Goal: Task Accomplishment & Management: Manage account settings

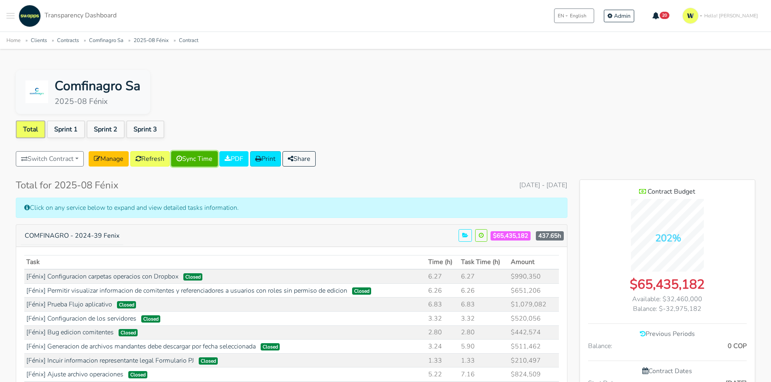
click at [202, 161] on link "Sync Time" at bounding box center [194, 158] width 47 height 15
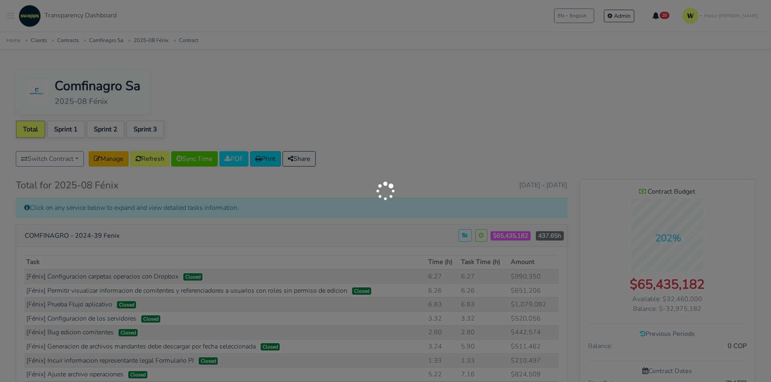
click at [316, 157] on div at bounding box center [385, 191] width 771 height 382
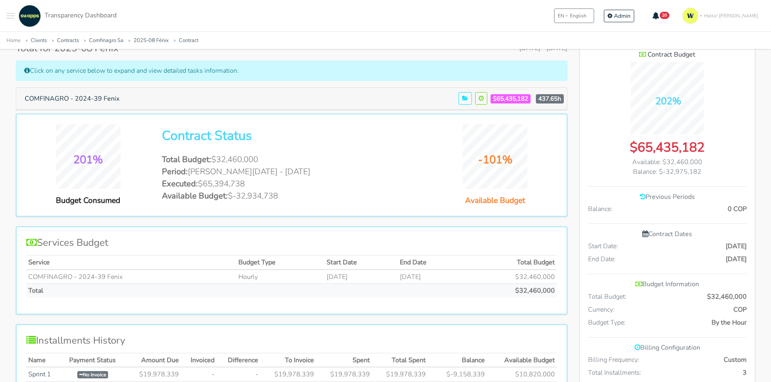
scroll to position [162, 0]
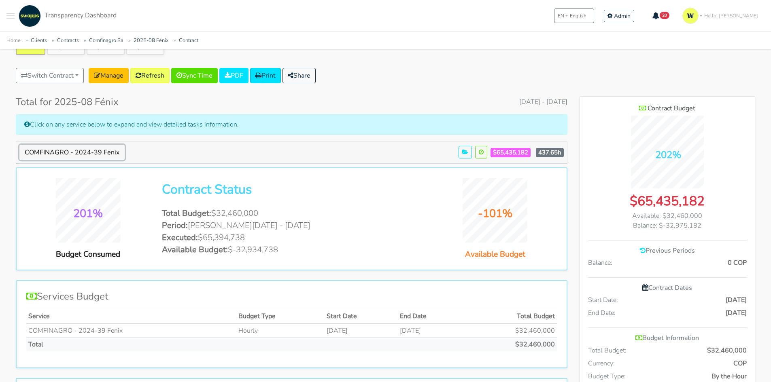
drag, startPoint x: 89, startPoint y: 157, endPoint x: 92, endPoint y: 153, distance: 5.2
click at [89, 157] on button "COMFINAGRO - 2024-39 Fenix" at bounding box center [71, 152] width 105 height 15
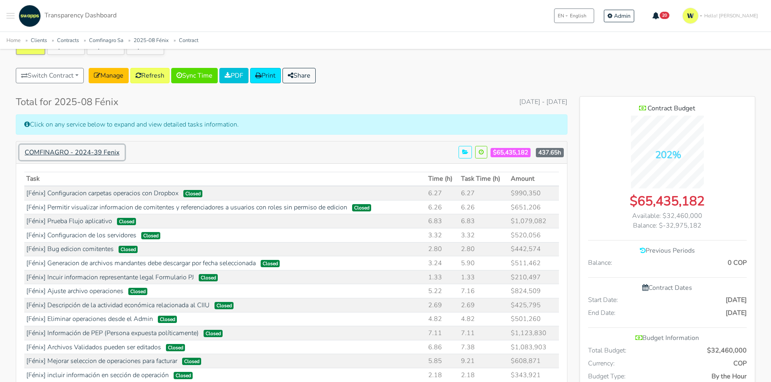
scroll to position [1436, 175]
click at [306, 70] on button "Share" at bounding box center [299, 75] width 33 height 15
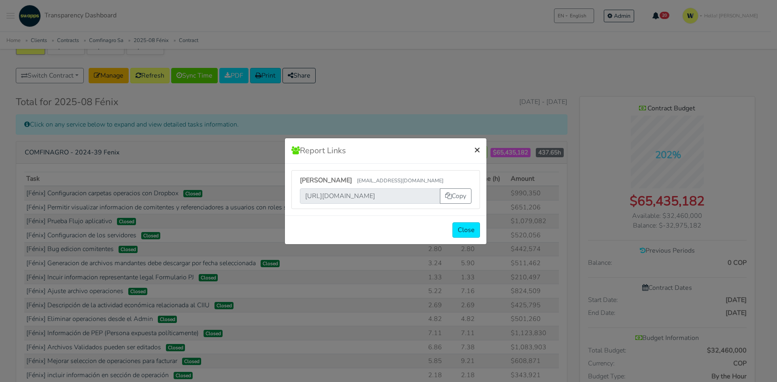
click at [474, 149] on span "×" at bounding box center [477, 149] width 6 height 13
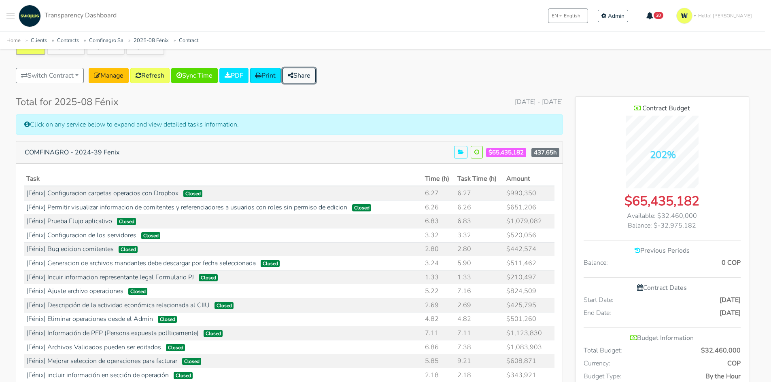
scroll to position [403315, 404577]
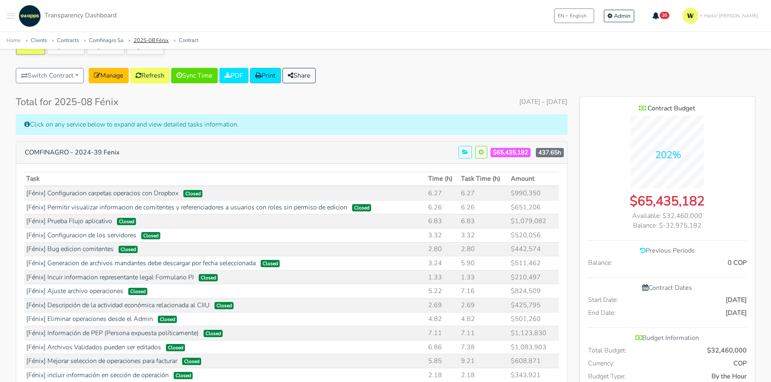
click at [150, 41] on link "2025-08 Fénix" at bounding box center [151, 40] width 35 height 7
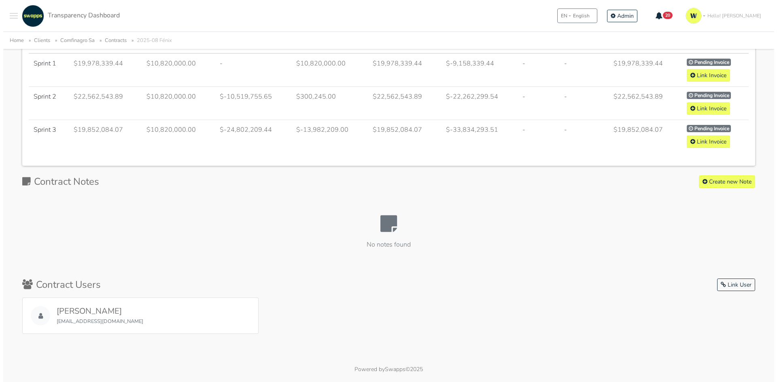
scroll to position [442, 0]
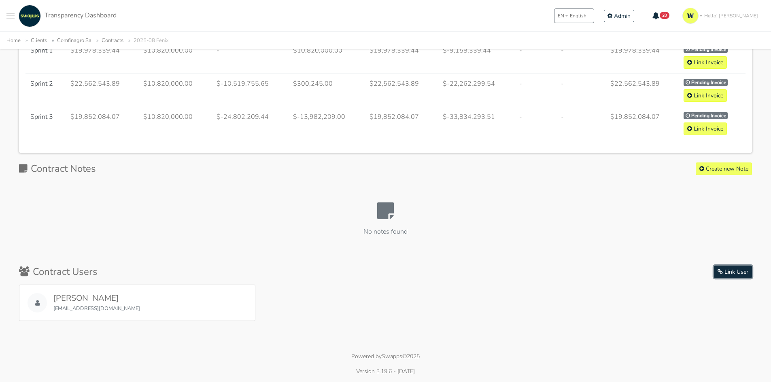
click at [733, 268] on button "Link User" at bounding box center [733, 272] width 38 height 13
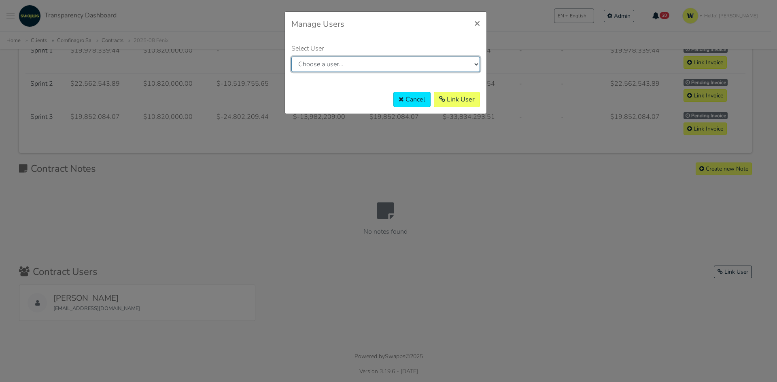
click at [345, 66] on select "Choose a user... (kathy@happycinnamon.com) (ximena.perez@m3-health.com) (wlwrit…" at bounding box center [385, 64] width 189 height 15
select select "105"
click at [291, 57] on select "Choose a user... (kathy@happycinnamon.com) (ximena.perez@m3-health.com) (wlwrit…" at bounding box center [385, 64] width 189 height 15
click at [454, 102] on button "Link User" at bounding box center [457, 99] width 46 height 15
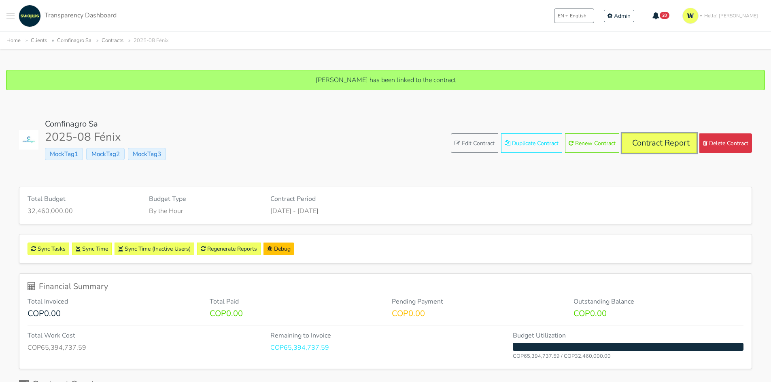
click at [657, 139] on link "Contract Report" at bounding box center [659, 143] width 74 height 19
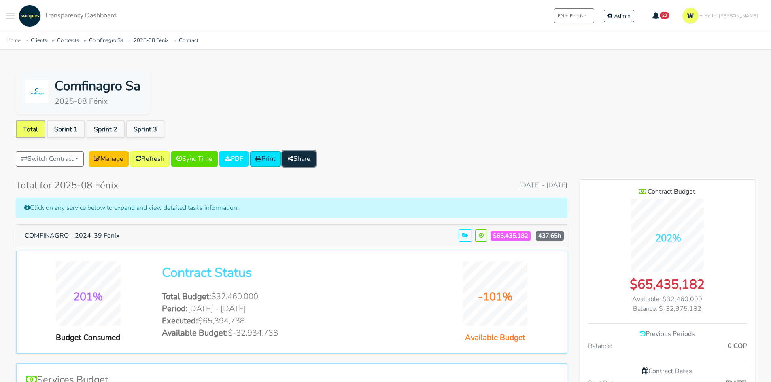
click at [308, 153] on button "Share" at bounding box center [299, 158] width 33 height 15
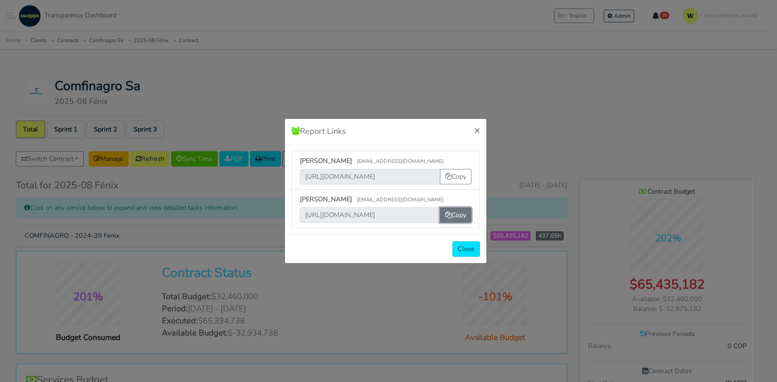
click at [463, 215] on button "Copy" at bounding box center [456, 215] width 32 height 15
click at [454, 215] on button "Copy" at bounding box center [456, 215] width 32 height 15
click at [469, 250] on button "Close" at bounding box center [467, 249] width 28 height 15
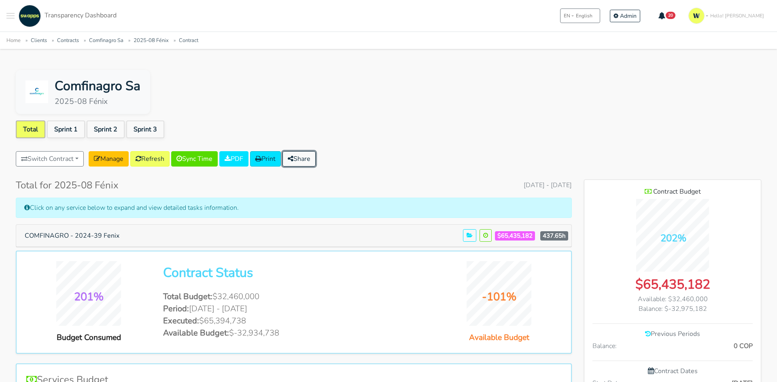
scroll to position [404159, 404577]
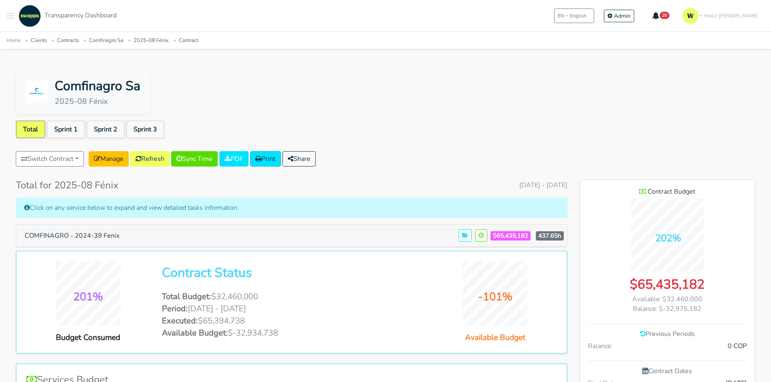
click at [555, 129] on ul "Total Sprint 1 Sprint 2 Sprint 3" at bounding box center [385, 131] width 739 height 21
click at [316, 156] on button "Share" at bounding box center [299, 158] width 33 height 15
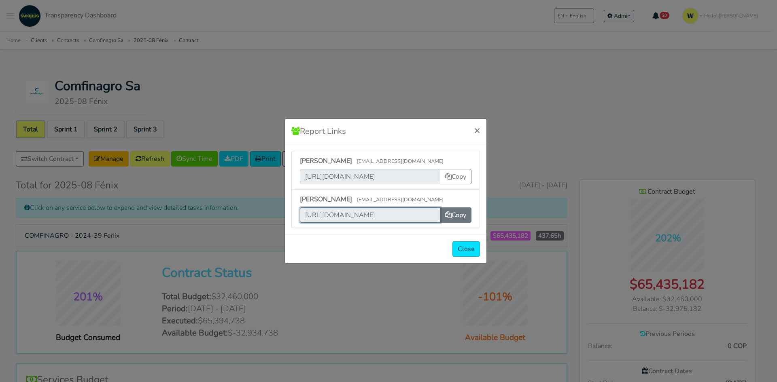
scroll to position [0, 298]
drag, startPoint x: 302, startPoint y: 218, endPoint x: 452, endPoint y: 210, distance: 149.6
click at [450, 210] on div "[URL][DOMAIN_NAME] Copy" at bounding box center [386, 215] width 172 height 15
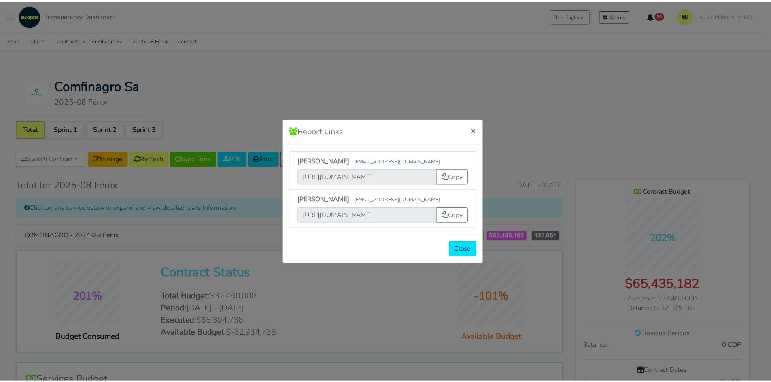
scroll to position [0, 0]
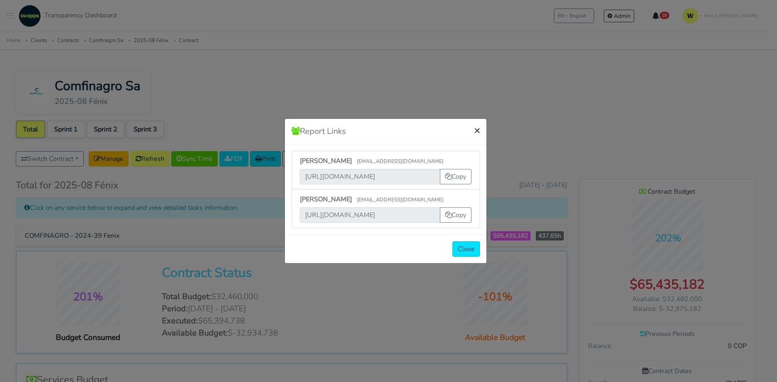
click at [474, 127] on span "×" at bounding box center [477, 130] width 6 height 13
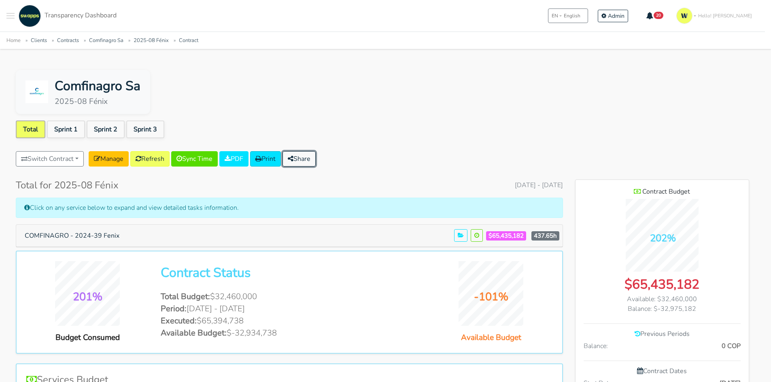
scroll to position [404159, 404577]
